Goal: Find specific page/section: Find specific page/section

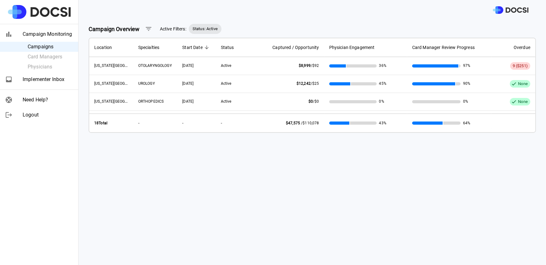
click at [32, 66] on ul "Campaigns Card Managers Physicians" at bounding box center [39, 57] width 78 height 30
click at [39, 67] on ul "Campaigns Card Managers Physicians" at bounding box center [39, 57] width 78 height 30
click at [41, 67] on ul "Campaigns Card Managers Physicians" at bounding box center [39, 57] width 78 height 30
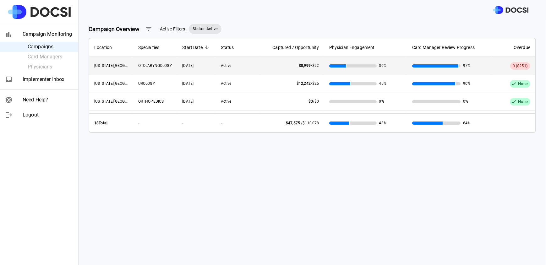
click at [153, 66] on span "OTOLARYNGOLOGY" at bounding box center [155, 65] width 34 height 4
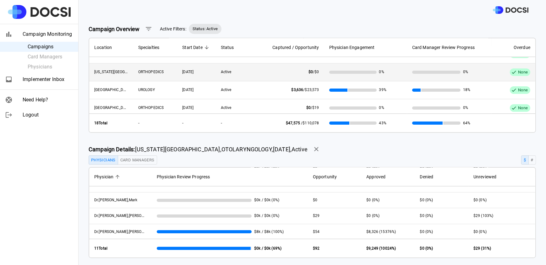
scroll to position [57, 0]
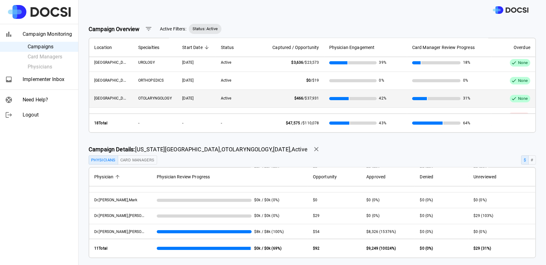
click at [155, 96] on span "OTOLARYNGOLOGY" at bounding box center [155, 98] width 34 height 4
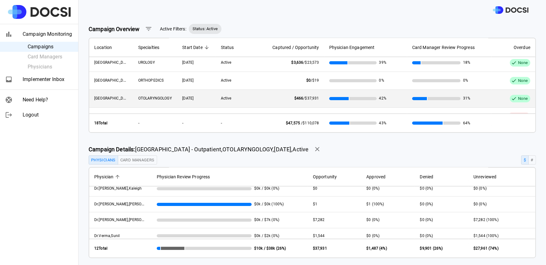
scroll to position [108, 0]
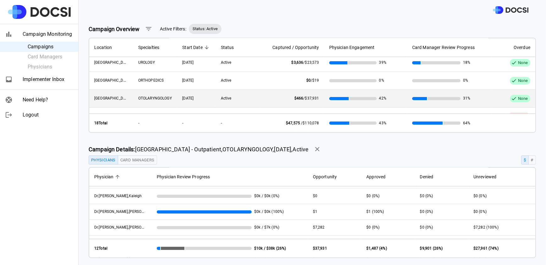
click at [203, 26] on span "Status: Active" at bounding box center [205, 29] width 33 height 6
click at [169, 28] on span "Active Filters:" at bounding box center [173, 29] width 26 height 7
click at [147, 27] on icon "button" at bounding box center [149, 29] width 8 height 8
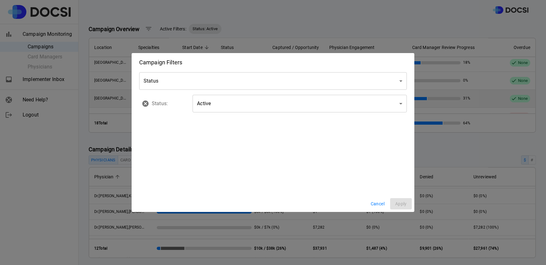
click at [400, 80] on body "Campaign Monitoring Campaigns Card Managers Physicians Implementer Inbox Need H…" at bounding box center [273, 132] width 546 height 265
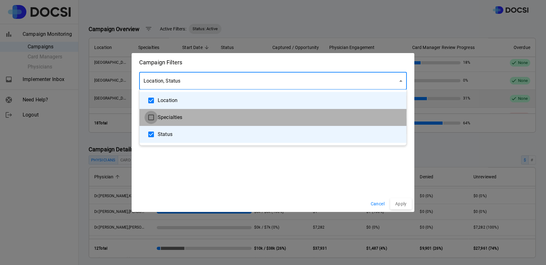
type input "**********"
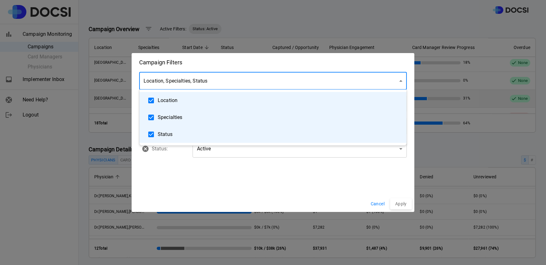
click at [399, 146] on div at bounding box center [273, 132] width 546 height 265
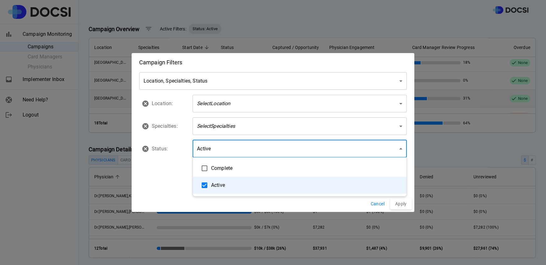
click at [401, 149] on body "Campaign Monitoring Campaigns Card Managers Physicians Implementer Inbox Need H…" at bounding box center [273, 132] width 546 height 265
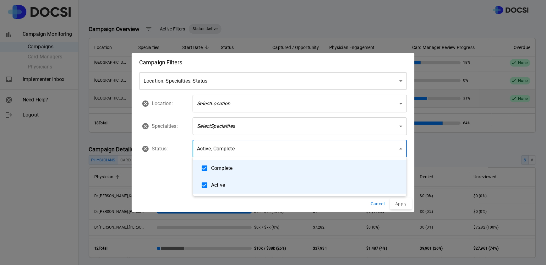
type input "********"
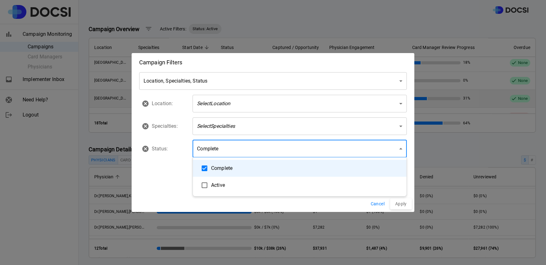
drag, startPoint x: 402, startPoint y: 204, endPoint x: 420, endPoint y: 144, distance: 62.3
click at [427, 157] on div at bounding box center [273, 132] width 546 height 265
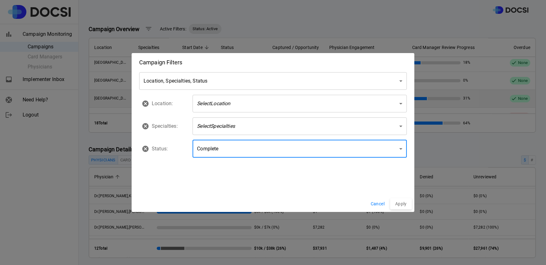
click at [399, 126] on body "Campaign Monitoring Campaigns Card Managers Physicians Implementer Inbox Need H…" at bounding box center [273, 132] width 546 height 265
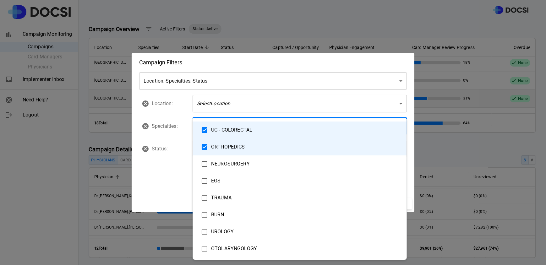
type input "**********"
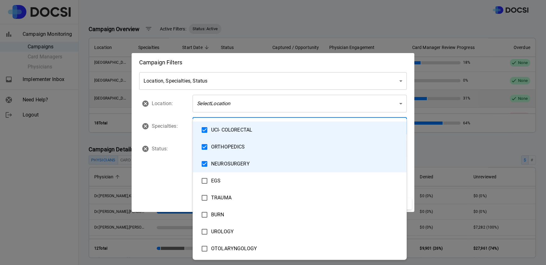
click at [454, 140] on div at bounding box center [273, 132] width 546 height 265
